Goal: Transaction & Acquisition: Download file/media

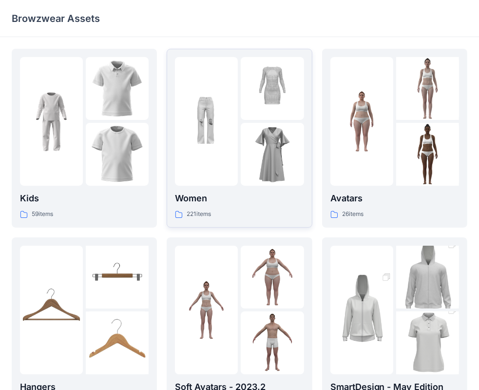
click at [211, 160] on div at bounding box center [206, 121] width 63 height 129
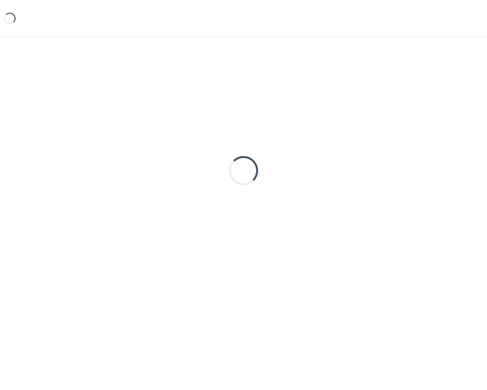
click at [211, 160] on div "Loading..." at bounding box center [244, 170] width 464 height 243
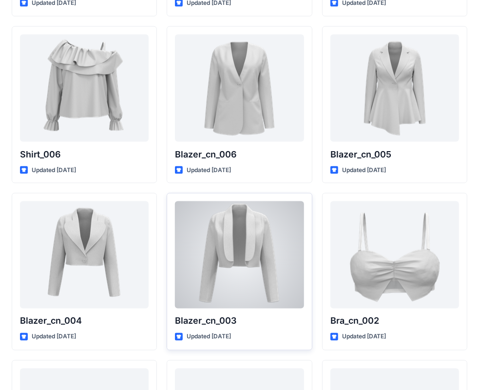
scroll to position [5158, 0]
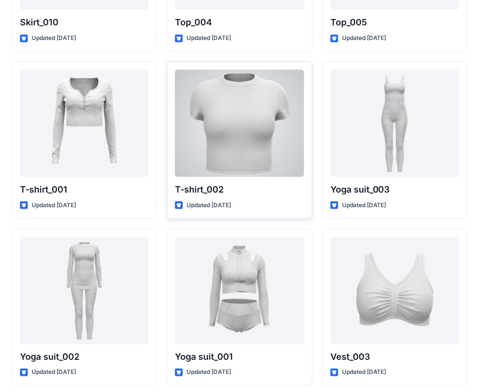
click at [247, 125] on div at bounding box center [239, 123] width 129 height 107
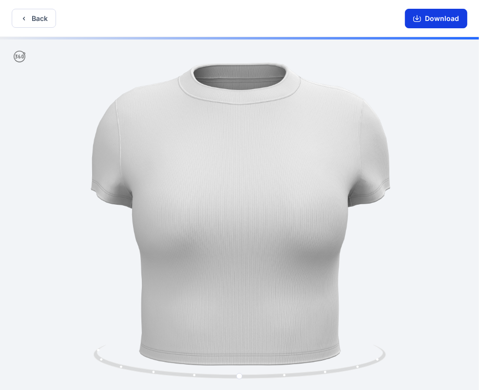
click at [430, 25] on button "Download" at bounding box center [436, 18] width 62 height 19
click at [45, 19] on button "Back" at bounding box center [34, 18] width 44 height 19
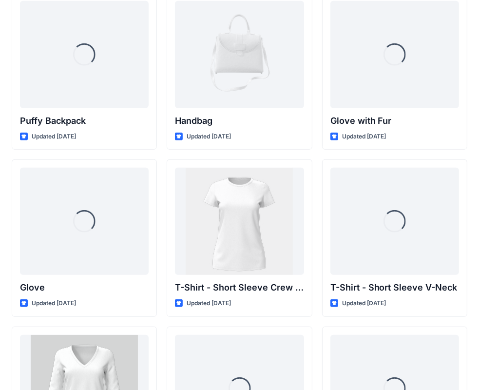
scroll to position [7693, 0]
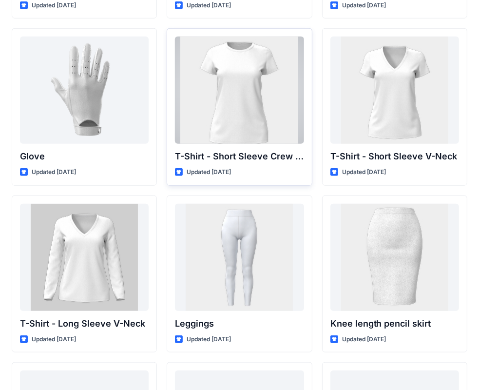
click at [241, 93] on div at bounding box center [239, 90] width 129 height 107
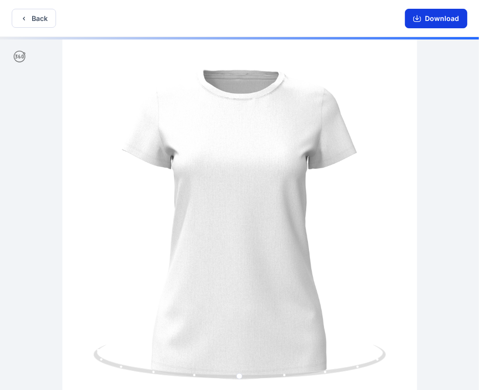
click at [434, 14] on button "Download" at bounding box center [436, 18] width 62 height 19
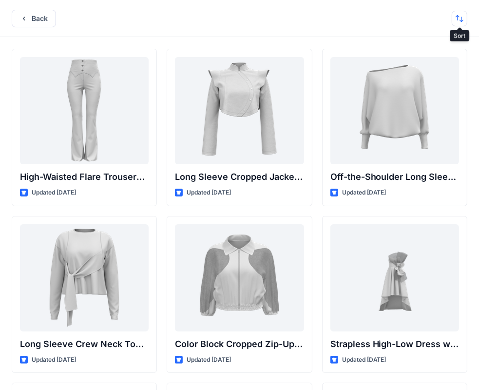
click at [457, 19] on button "button" at bounding box center [459, 19] width 16 height 16
click at [419, 61] on p "A to Z" at bounding box center [426, 65] width 61 height 10
click at [403, 61] on p "A to Z" at bounding box center [426, 65] width 61 height 10
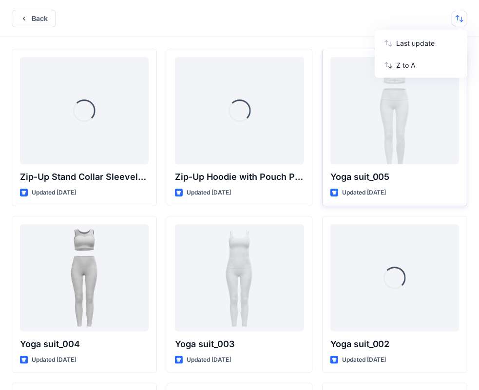
scroll to position [362, 0]
